Goal: Navigation & Orientation: Go to known website

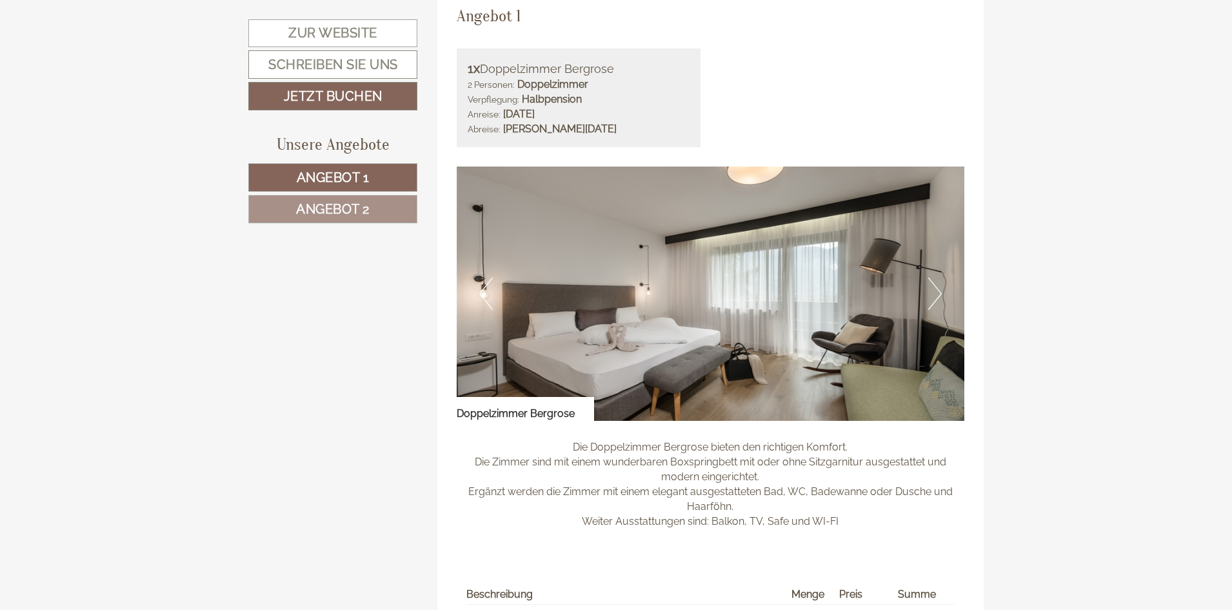
scroll to position [903, 0]
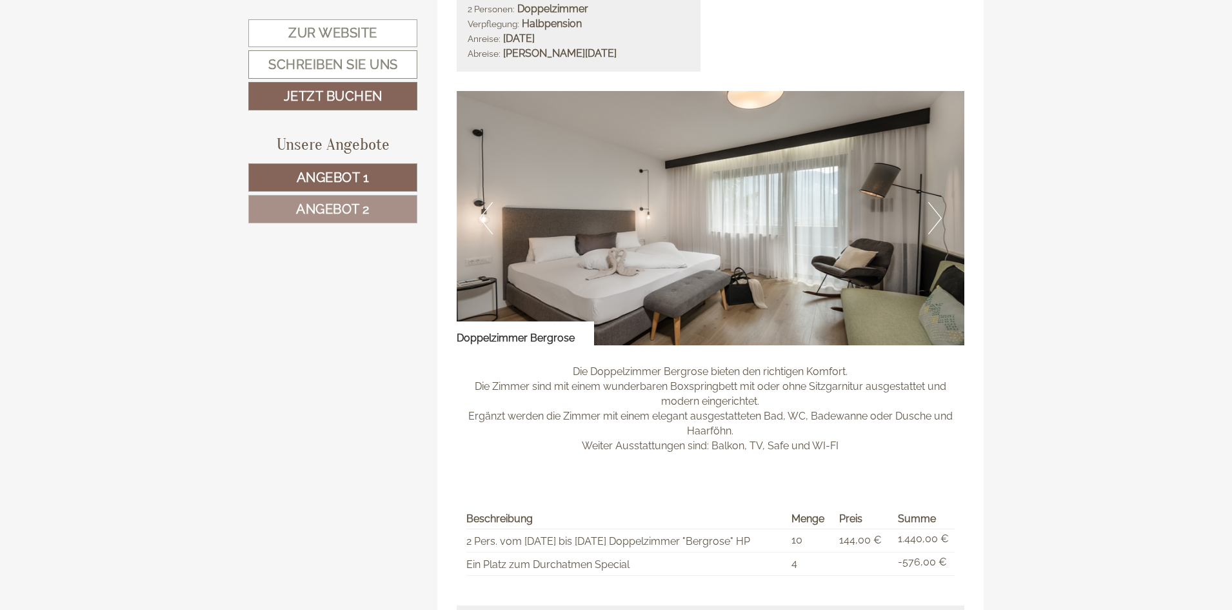
click at [935, 214] on button "Next" at bounding box center [935, 218] width 14 height 32
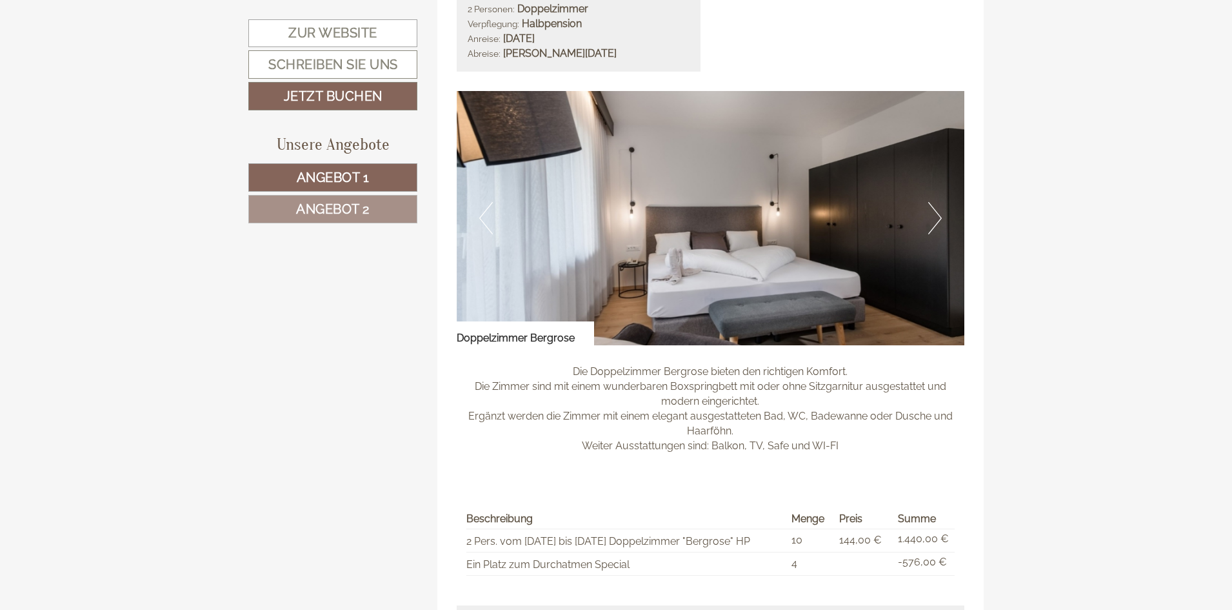
click at [936, 214] on button "Next" at bounding box center [935, 218] width 14 height 32
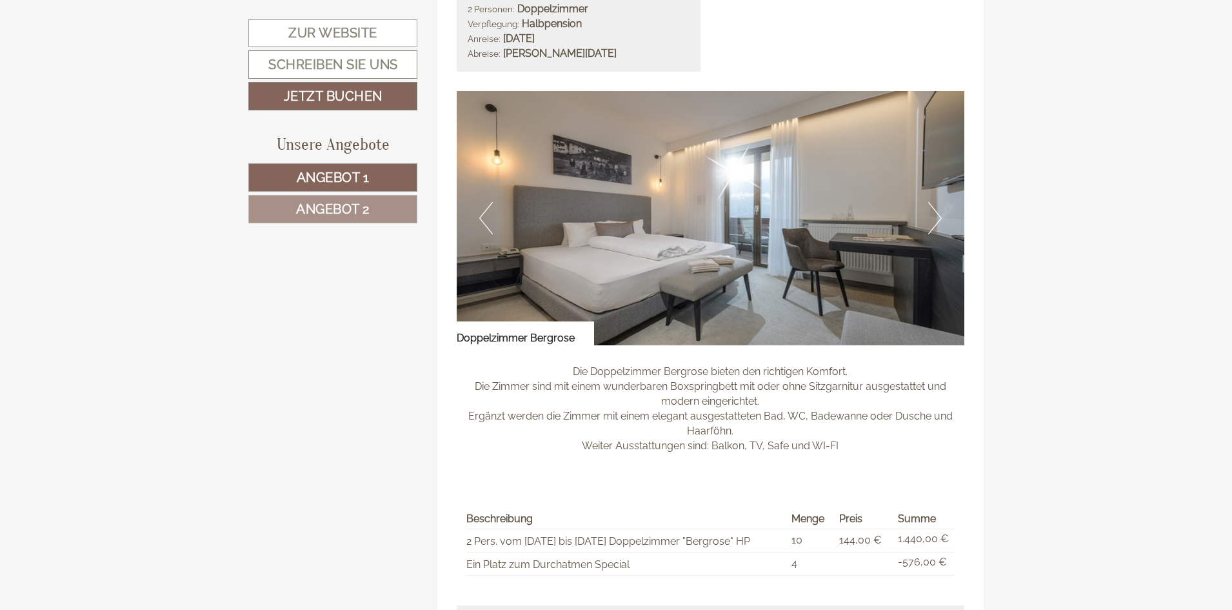
click at [937, 215] on button "Next" at bounding box center [935, 218] width 14 height 32
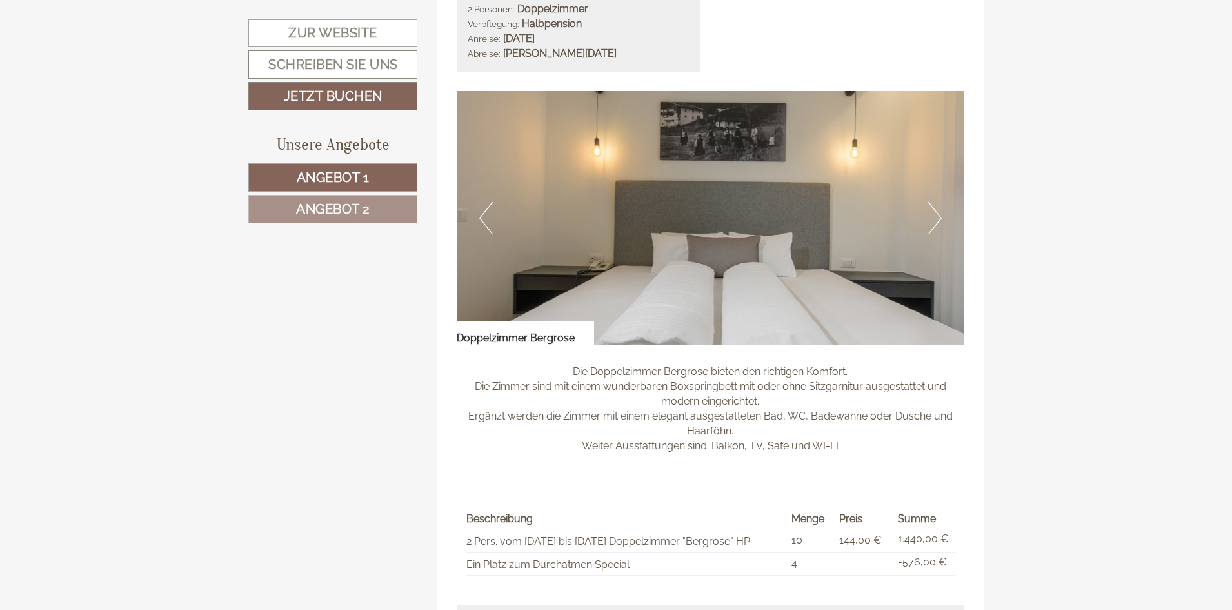
click at [937, 216] on button "Next" at bounding box center [935, 218] width 14 height 32
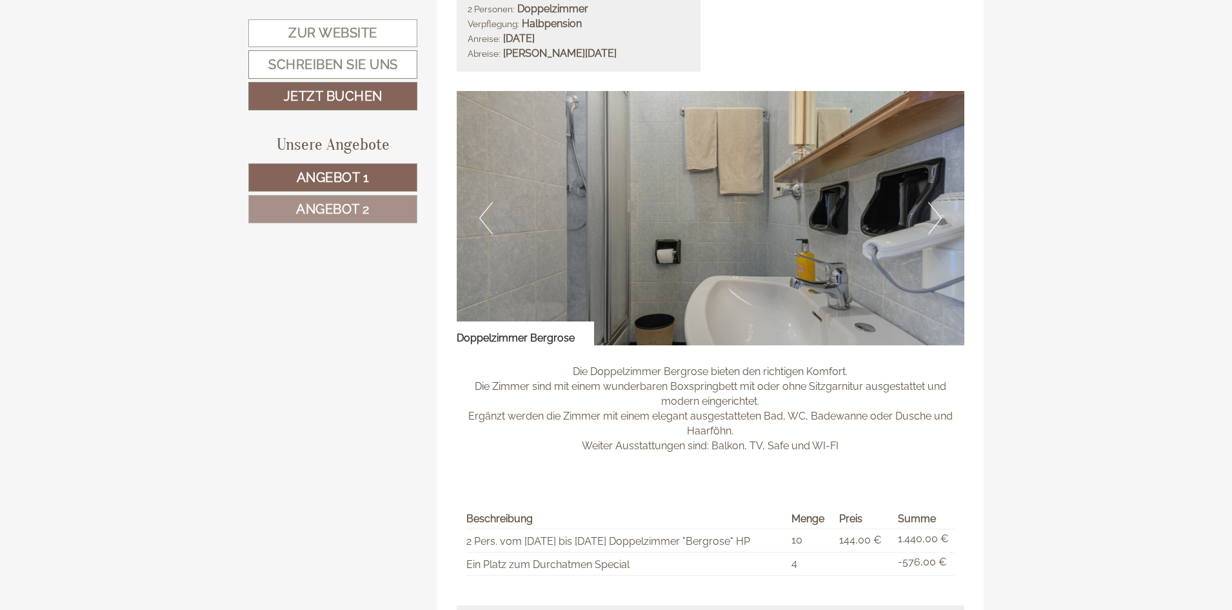
click at [937, 216] on button "Next" at bounding box center [935, 218] width 14 height 32
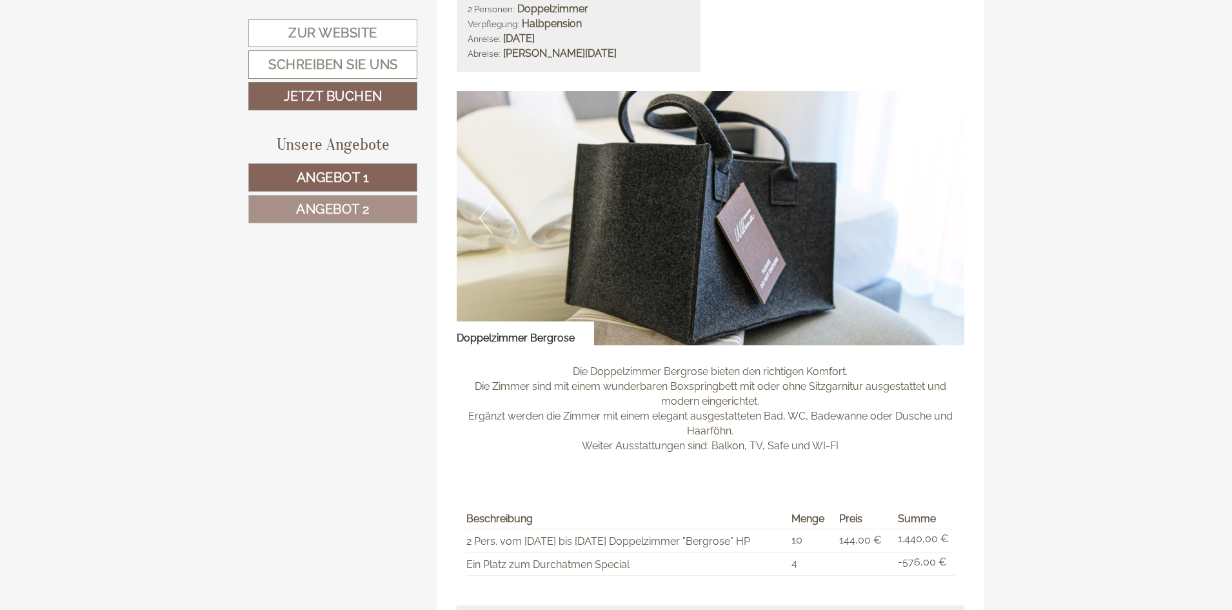
click at [937, 218] on button "Next" at bounding box center [935, 218] width 14 height 32
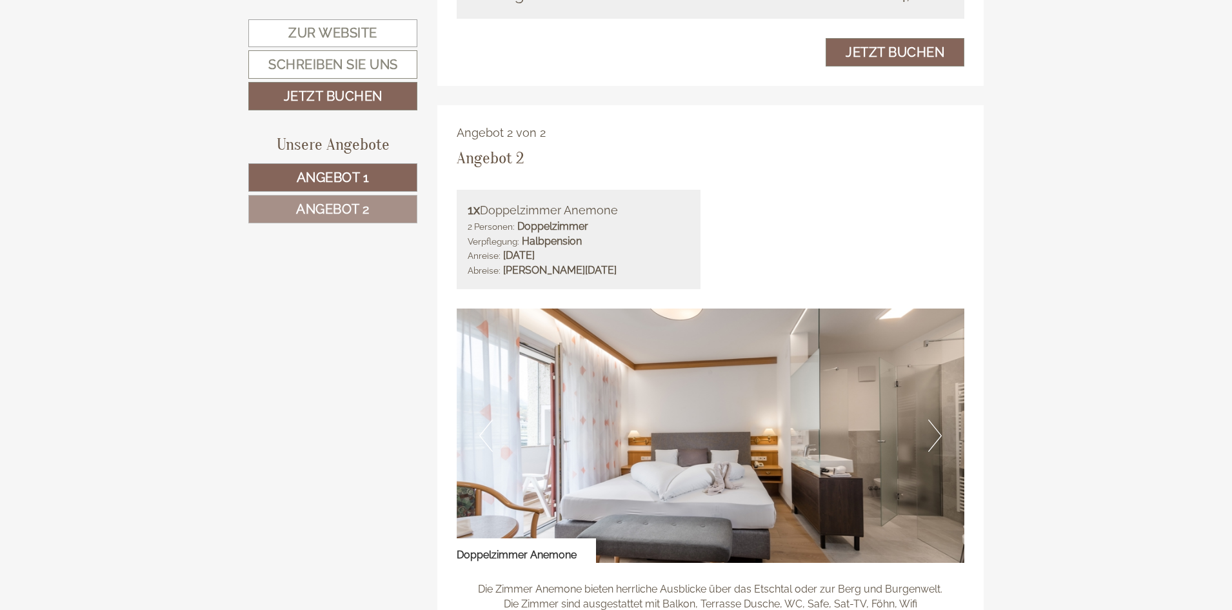
scroll to position [1548, 0]
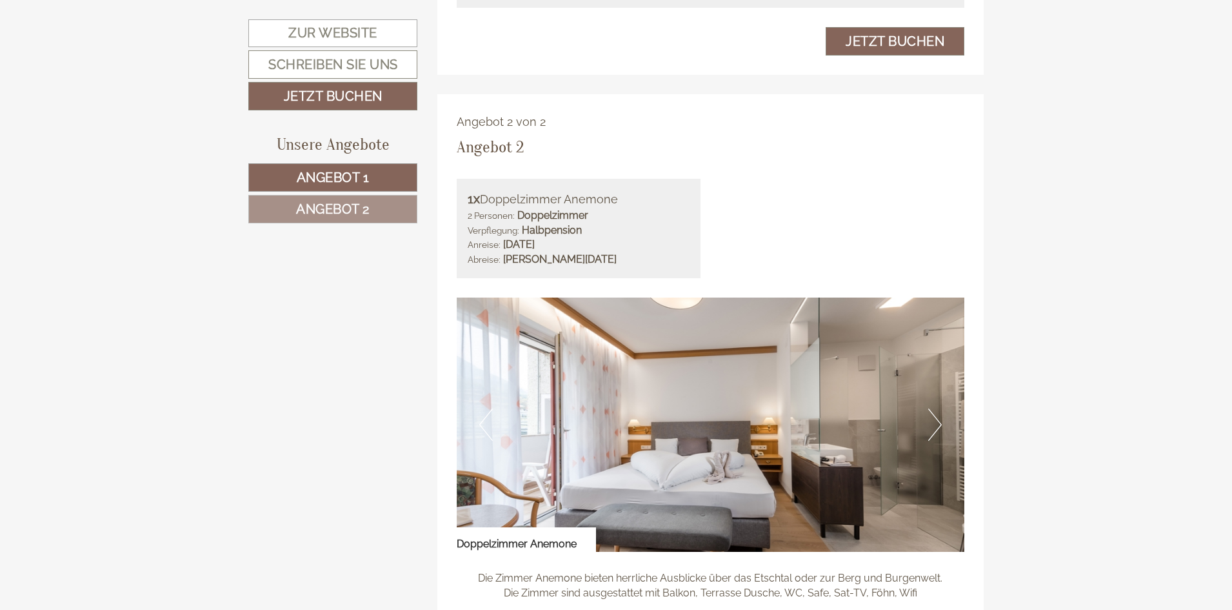
click at [937, 422] on button "Next" at bounding box center [935, 424] width 14 height 32
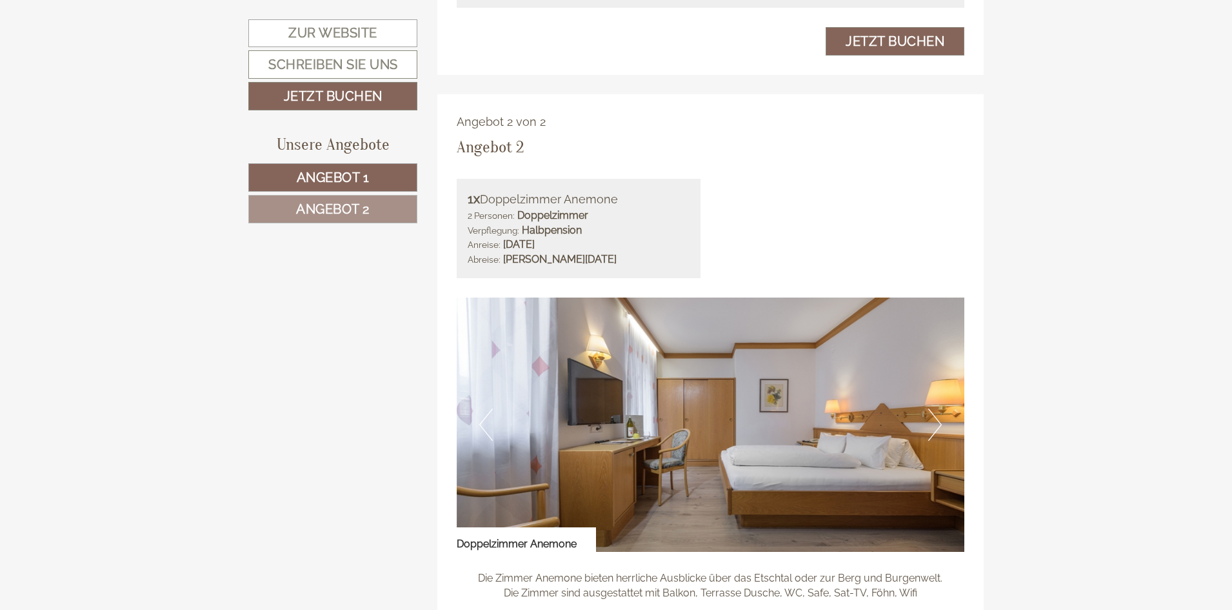
click at [936, 426] on button "Next" at bounding box center [935, 424] width 14 height 32
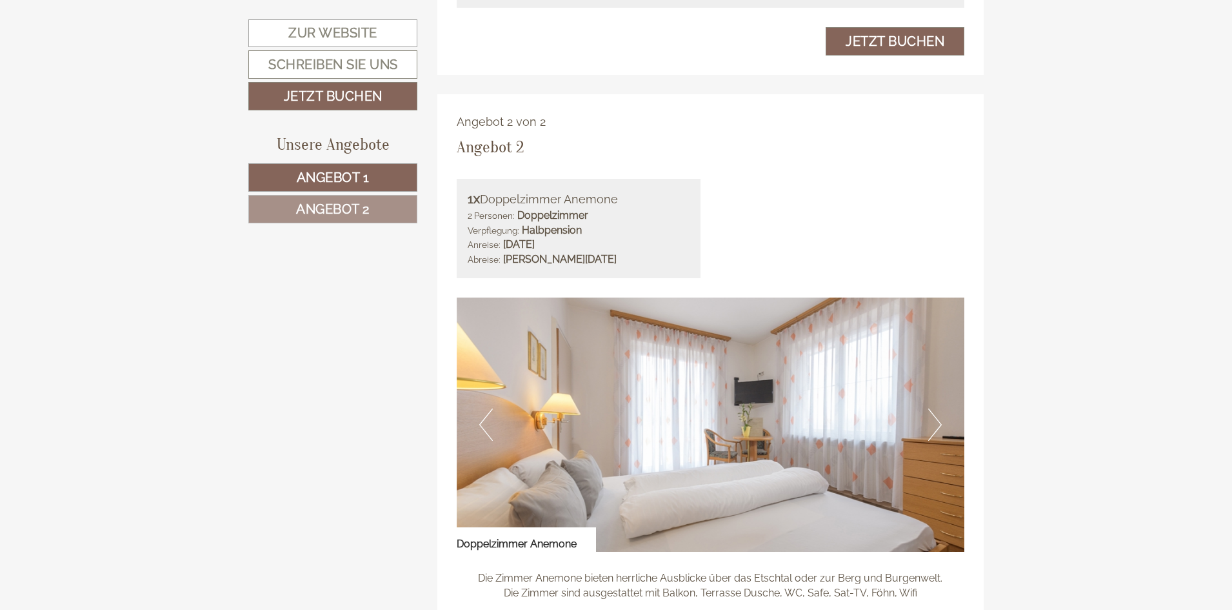
click at [939, 422] on button "Next" at bounding box center [935, 424] width 14 height 32
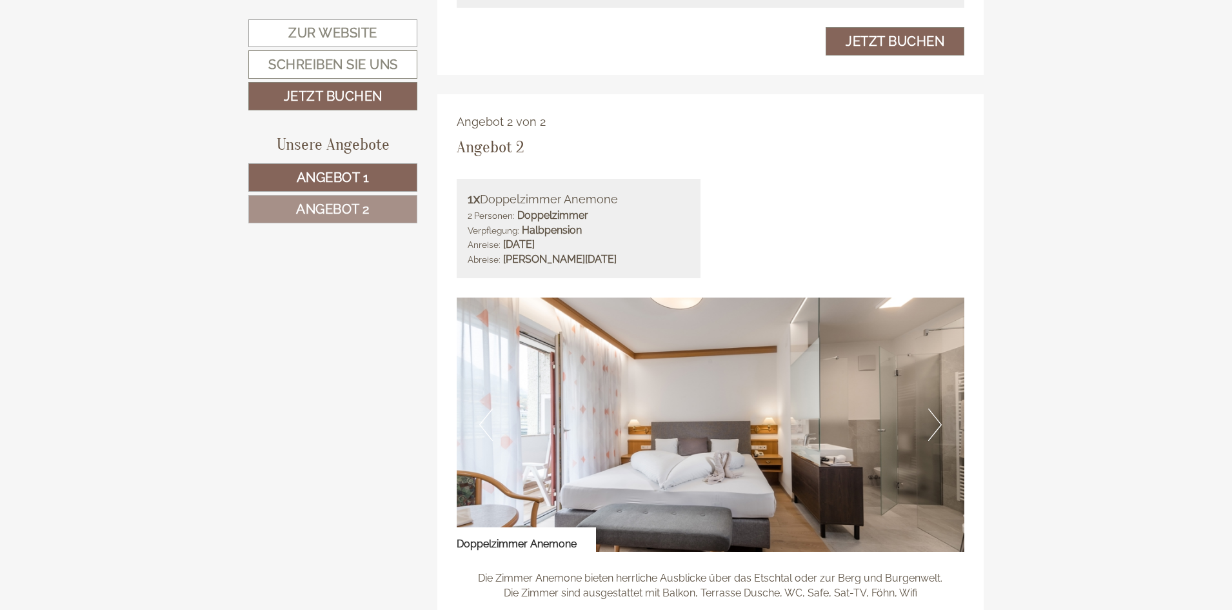
click at [939, 422] on button "Next" at bounding box center [935, 424] width 14 height 32
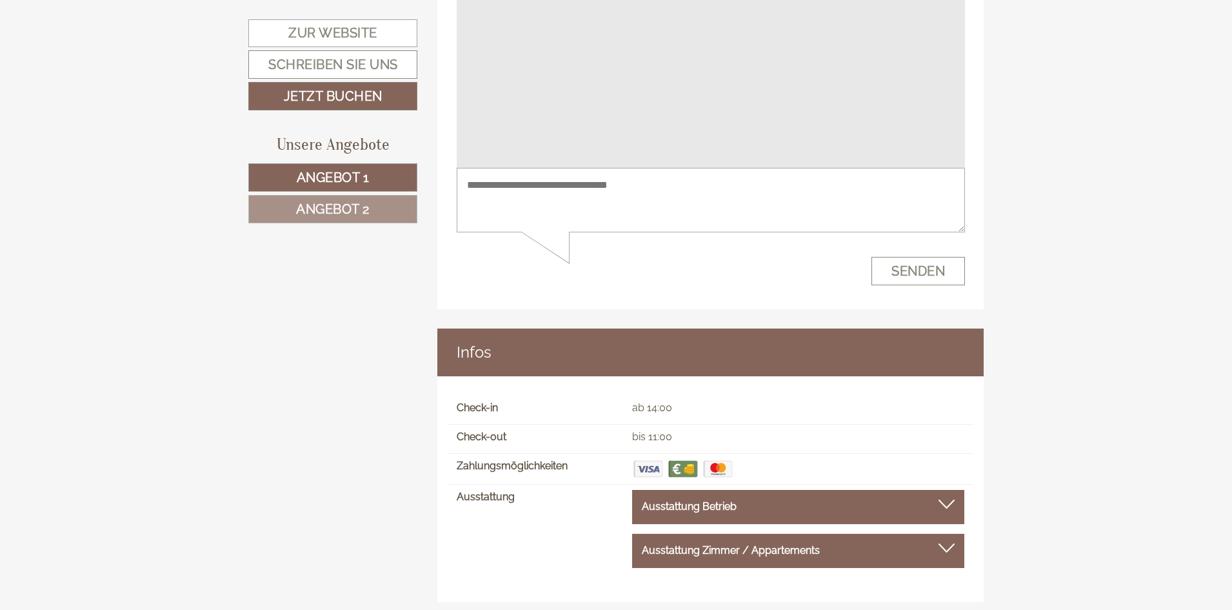
scroll to position [8738, 0]
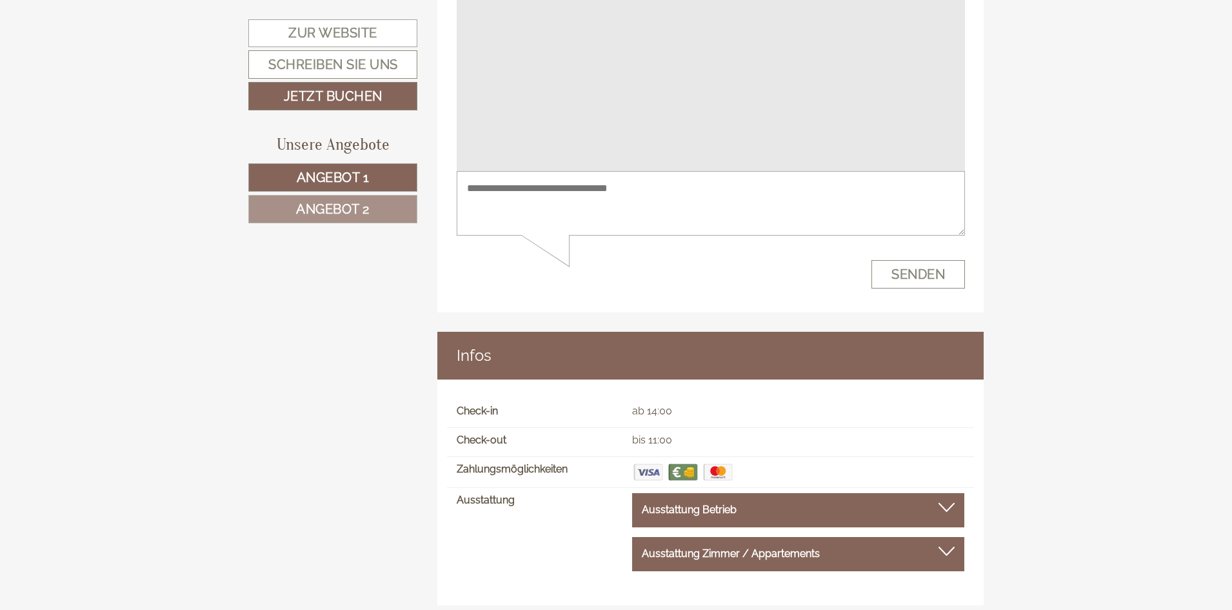
click at [945, 503] on div at bounding box center [947, 507] width 16 height 9
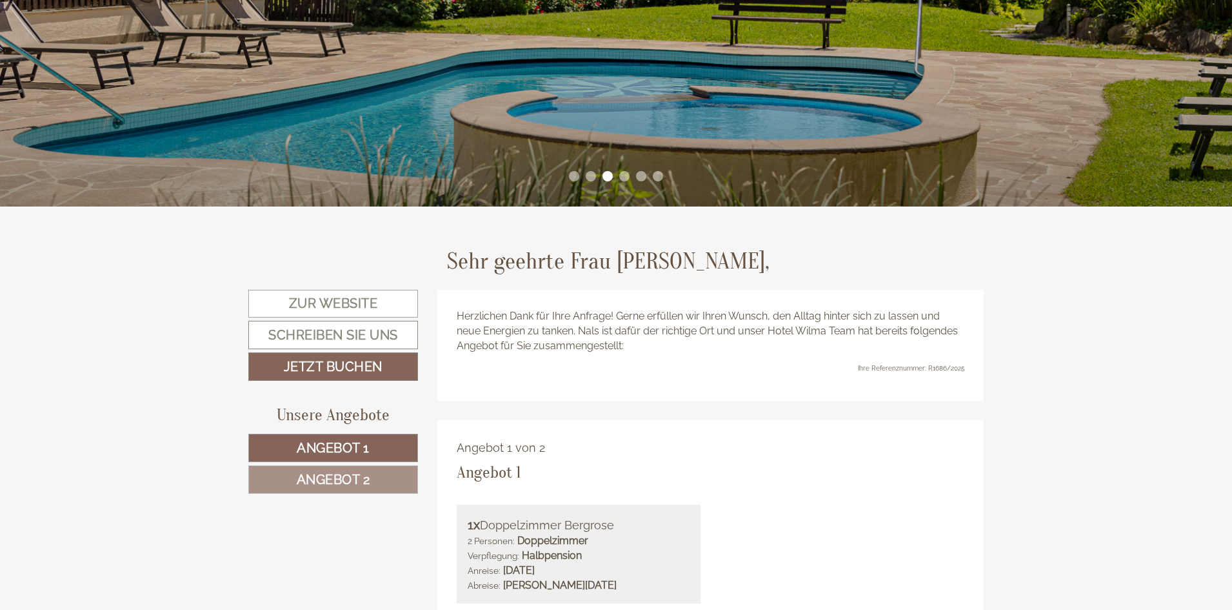
scroll to position [351, 0]
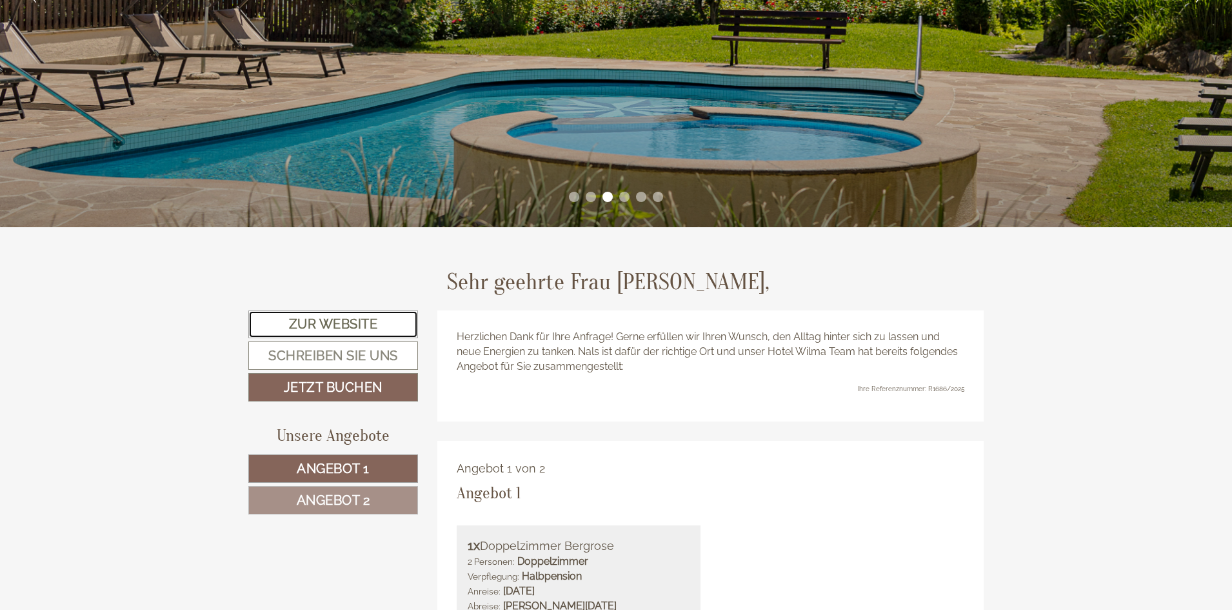
click at [341, 319] on link "Zur Website" at bounding box center [333, 324] width 170 height 28
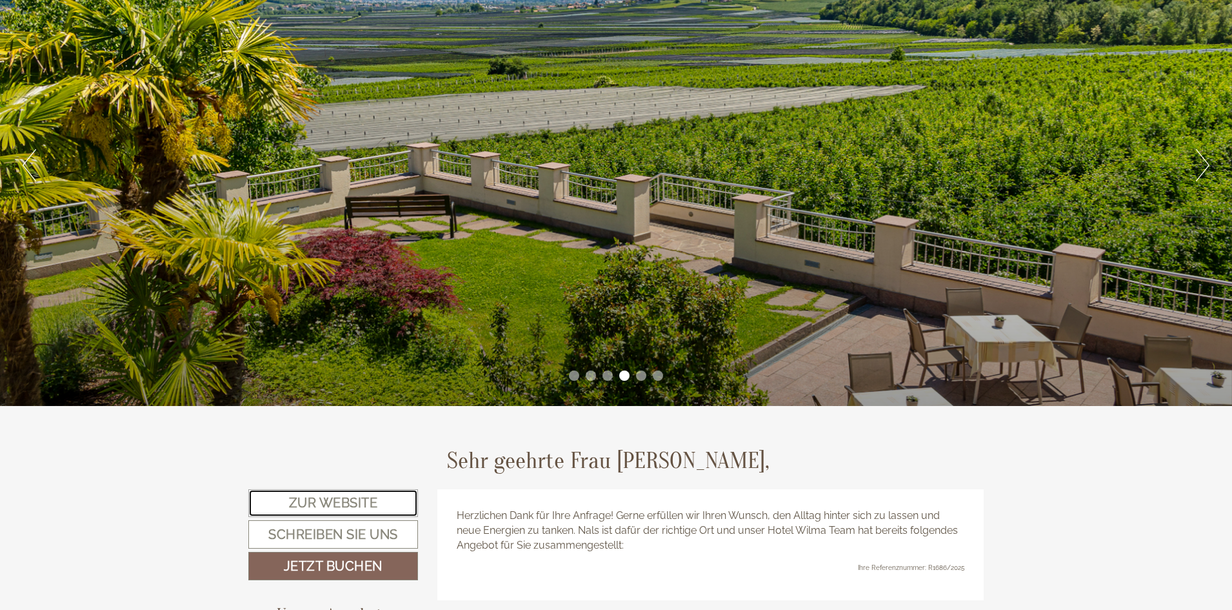
scroll to position [157, 0]
